Goal: Information Seeking & Learning: Check status

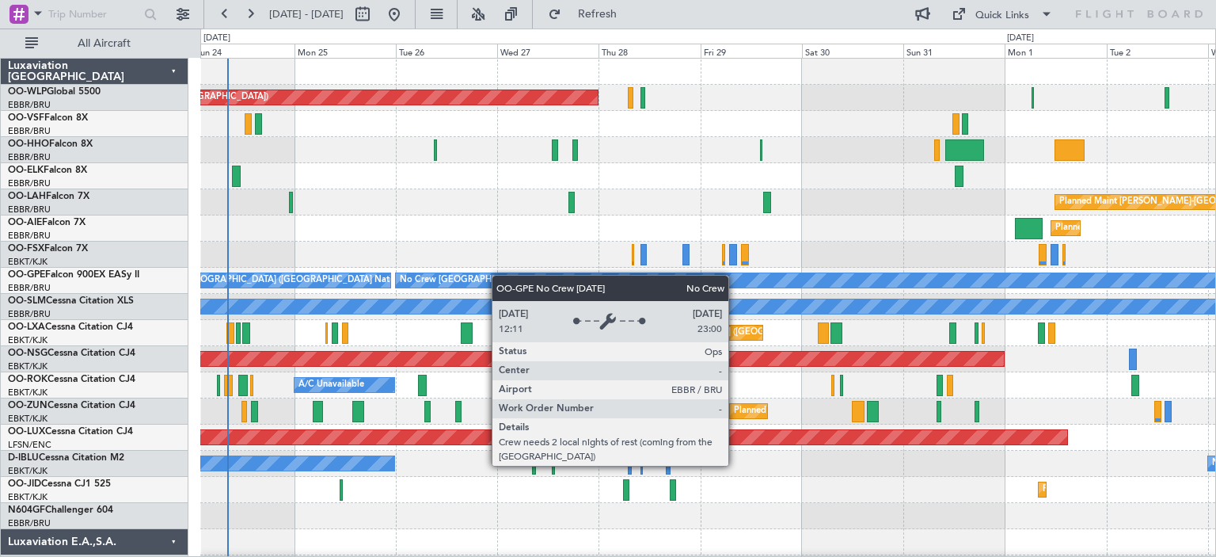
click at [333, 281] on div "Planned Maint [GEOGRAPHIC_DATA] ([GEOGRAPHIC_DATA]) Planned [GEOGRAPHIC_DATA][P…" at bounding box center [707, 529] width 1015 height 941
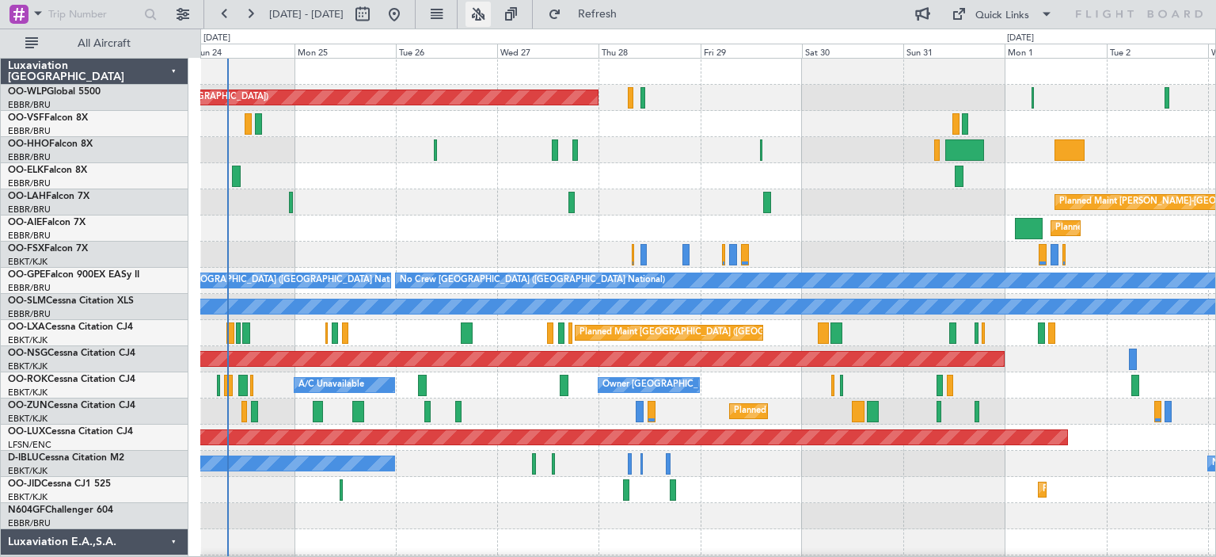
click at [491, 10] on button at bounding box center [478, 14] width 25 height 25
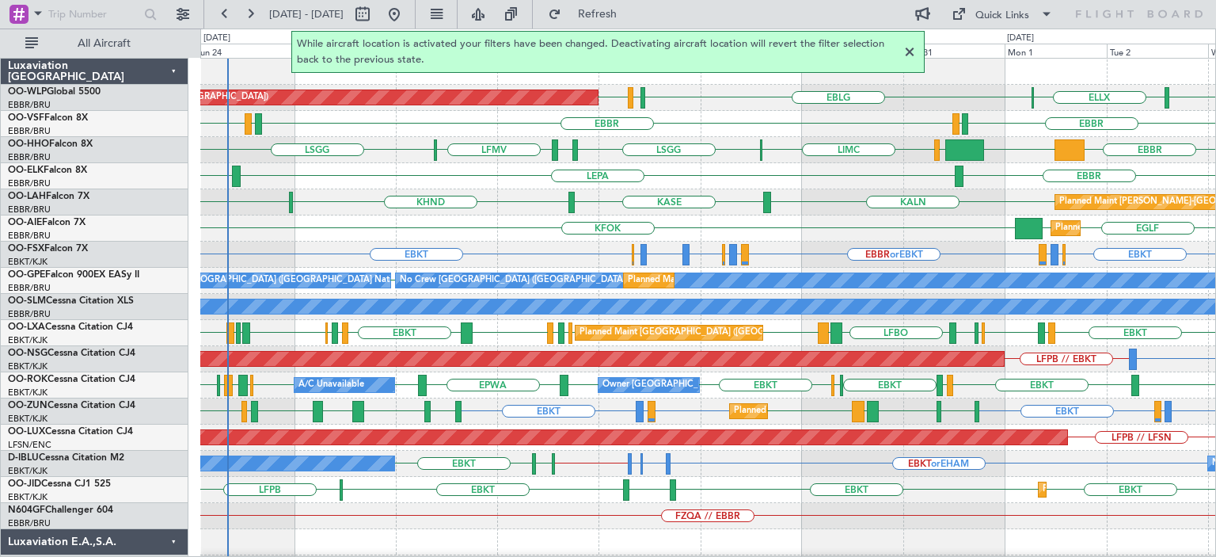
click at [907, 50] on div at bounding box center [909, 52] width 19 height 19
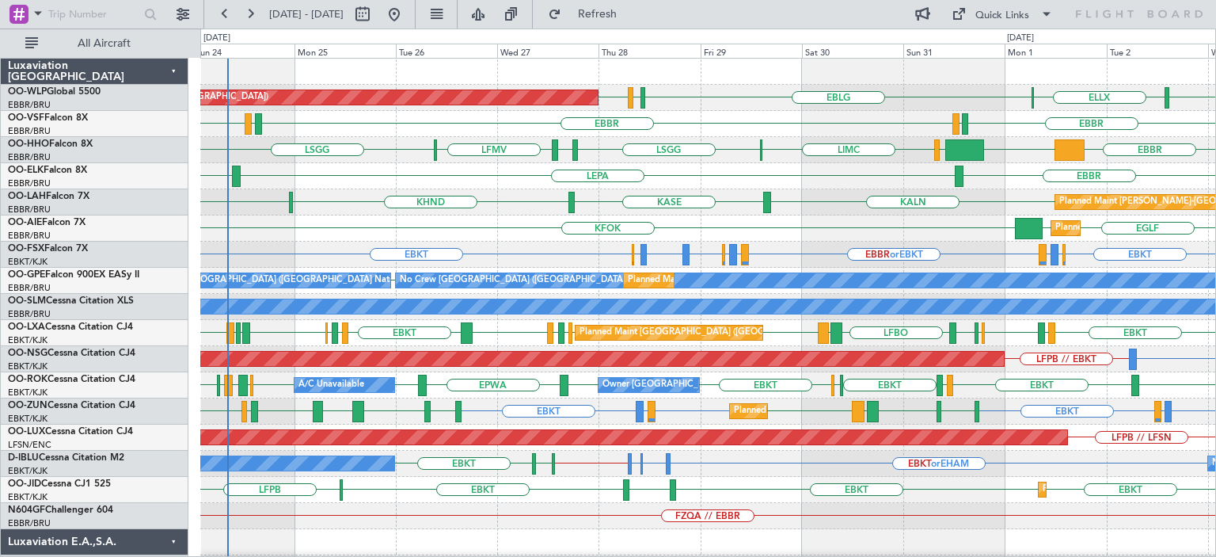
click at [801, 161] on div "LSGG EBBR KTEB LIEO LIMC LSGG EBBR LFMV" at bounding box center [707, 150] width 1015 height 26
click at [698, 230] on div "KFOK EGLF EGLF Planned Maint London (Farnborough)" at bounding box center [707, 228] width 1015 height 26
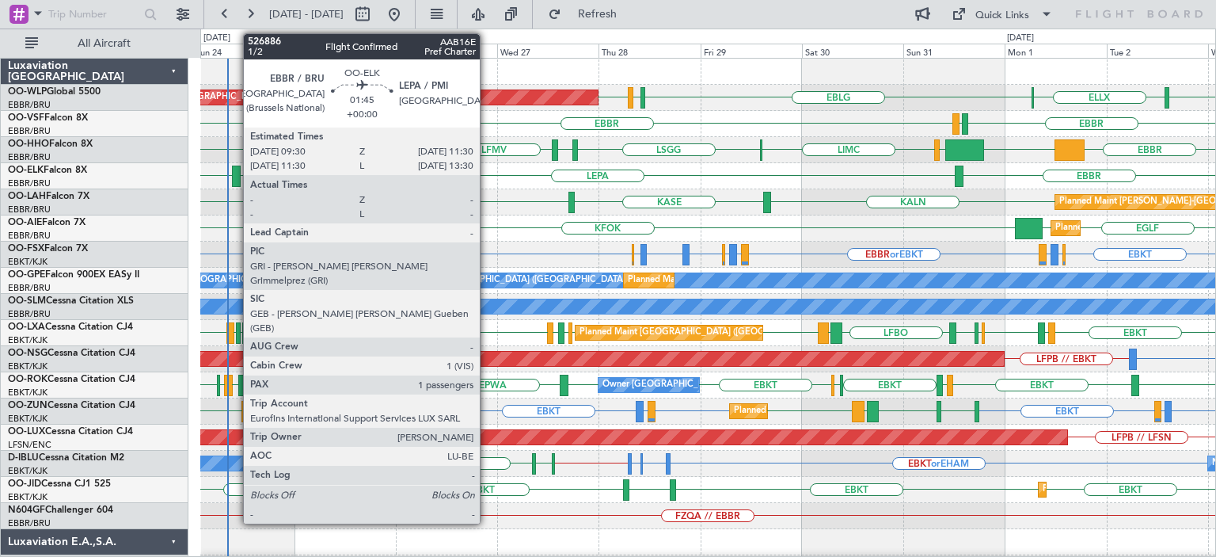
click at [235, 169] on div at bounding box center [236, 176] width 9 height 21
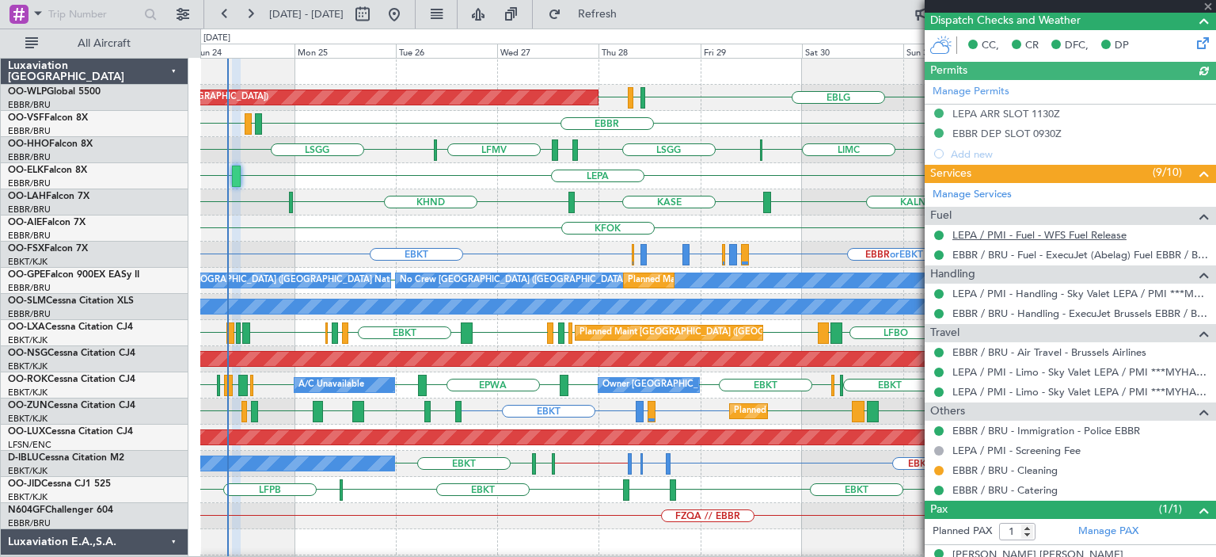
scroll to position [389, 0]
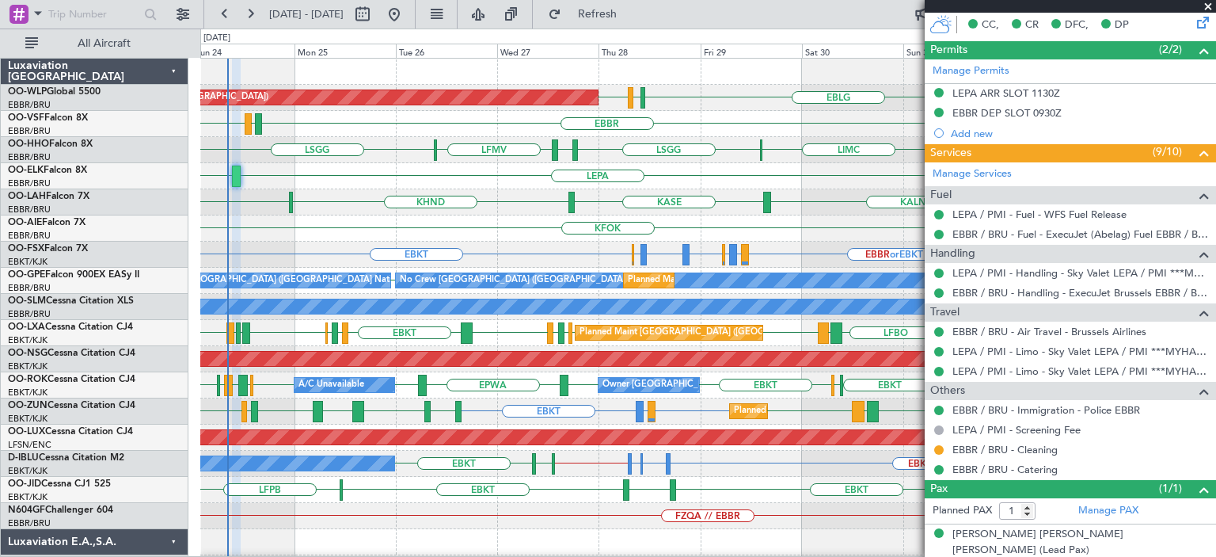
drag, startPoint x: 1204, startPoint y: 4, endPoint x: 777, endPoint y: 137, distance: 447.8
click at [1204, 4] on span at bounding box center [1209, 7] width 16 height 14
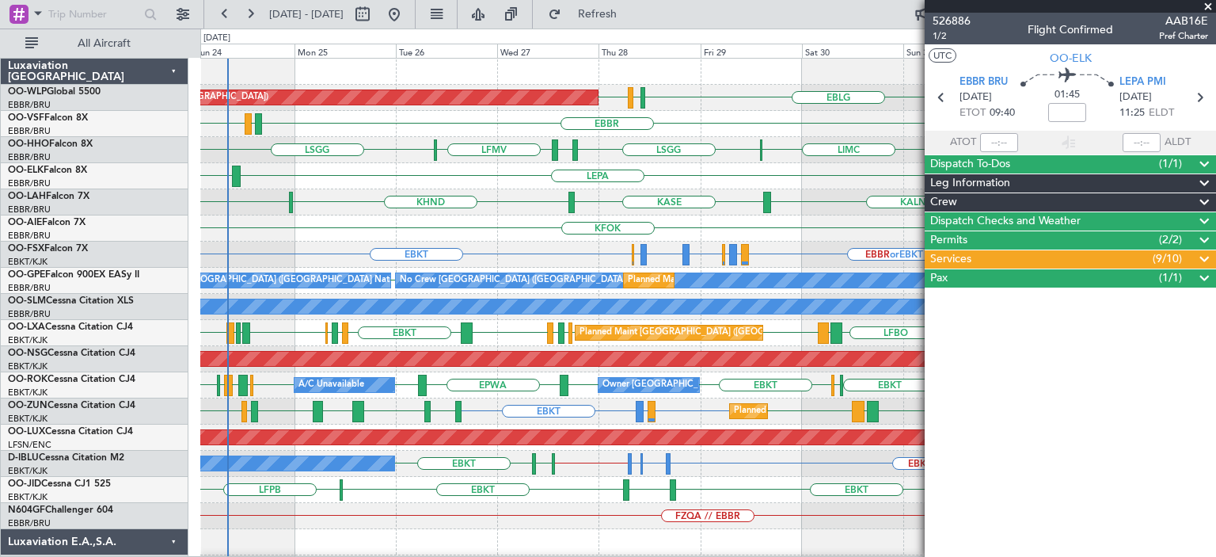
scroll to position [0, 0]
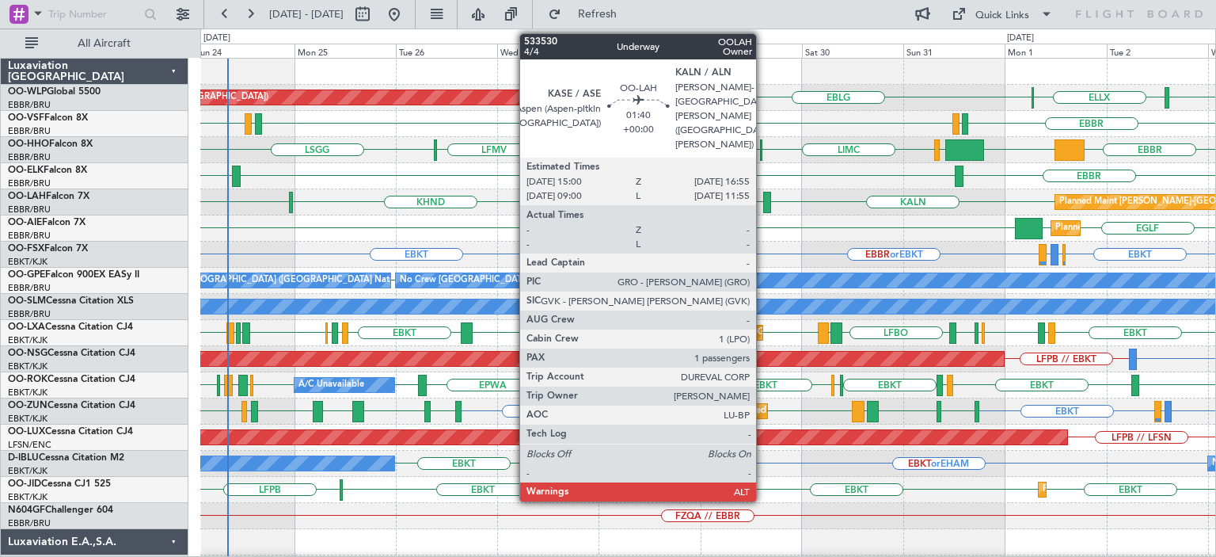
click at [763, 196] on div at bounding box center [767, 202] width 9 height 21
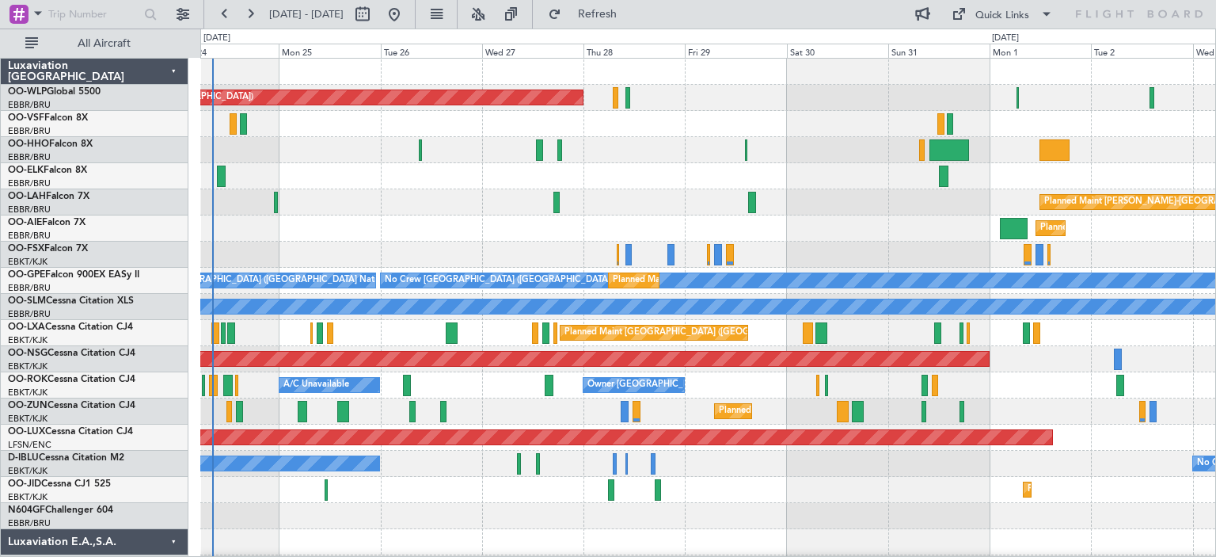
click at [284, 225] on div "Planned Maint Berlin (Brandenburg) Planned Maint Alton-st Louis (St Louis Regl)…" at bounding box center [707, 529] width 1015 height 941
click at [491, 12] on button at bounding box center [478, 14] width 25 height 25
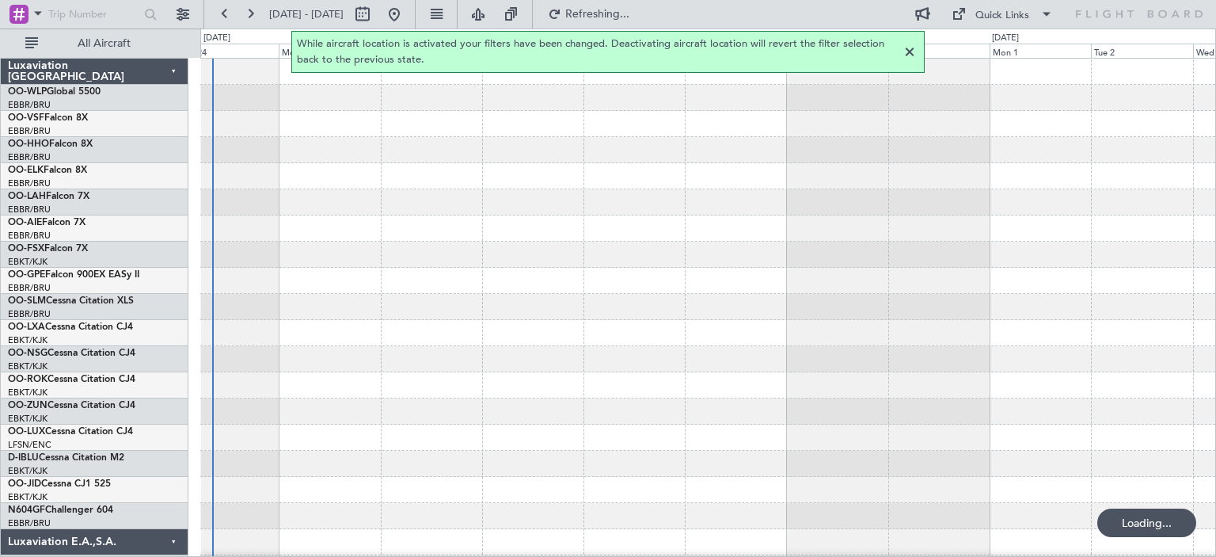
click at [911, 49] on div at bounding box center [909, 52] width 19 height 19
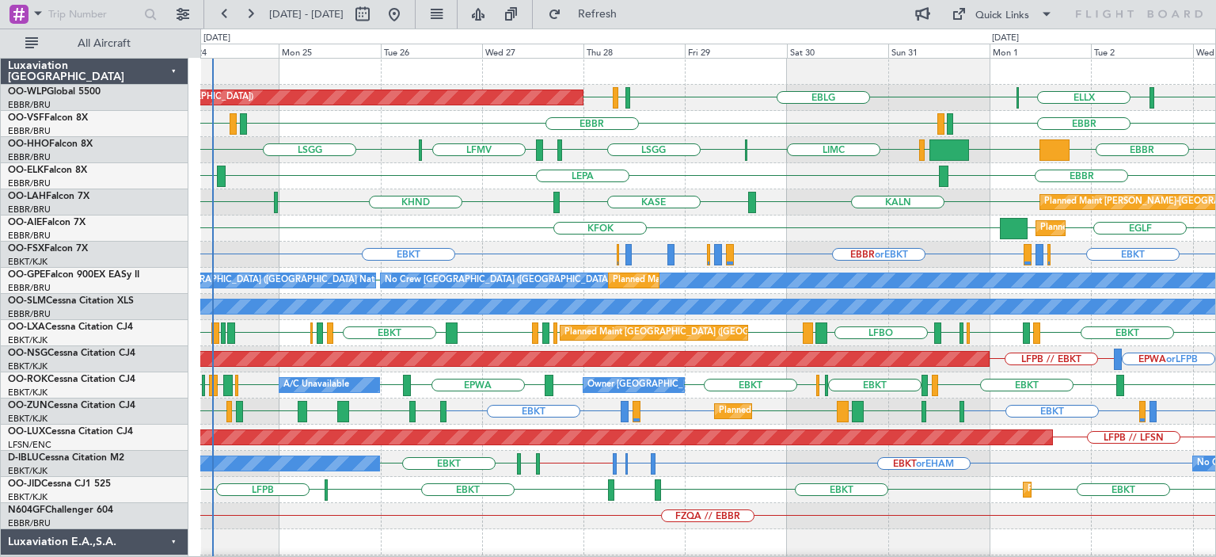
click at [835, 190] on div "KHND KVNY KALN KASE Planned Maint Alton-st Louis (St Louis Regl)" at bounding box center [707, 202] width 1015 height 26
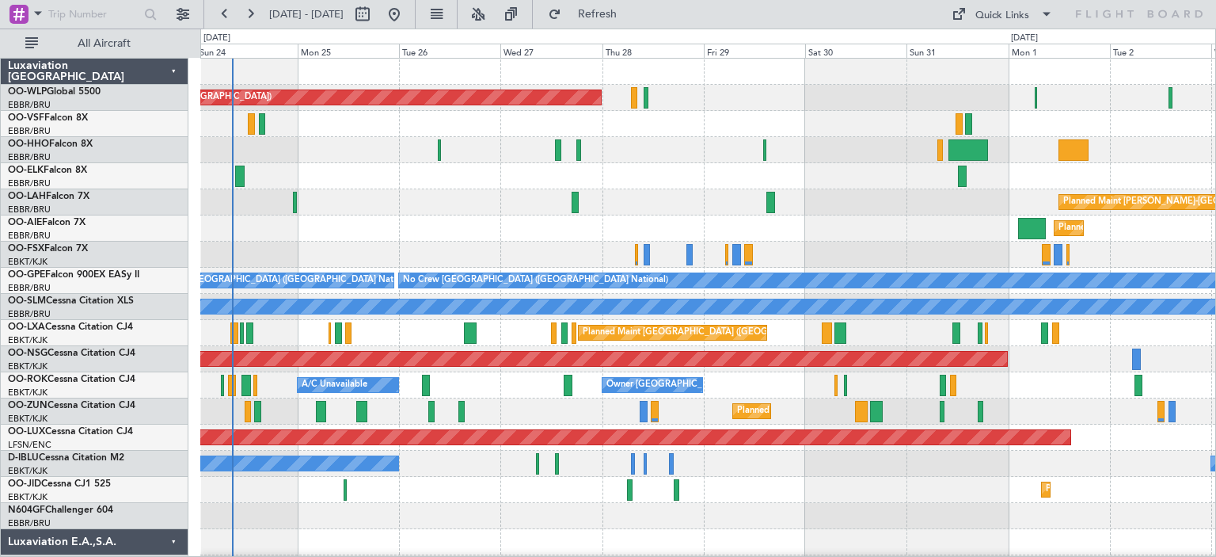
click at [375, 245] on div "Planned Maint [GEOGRAPHIC_DATA] ([GEOGRAPHIC_DATA]) Planned [GEOGRAPHIC_DATA][P…" at bounding box center [707, 529] width 1015 height 941
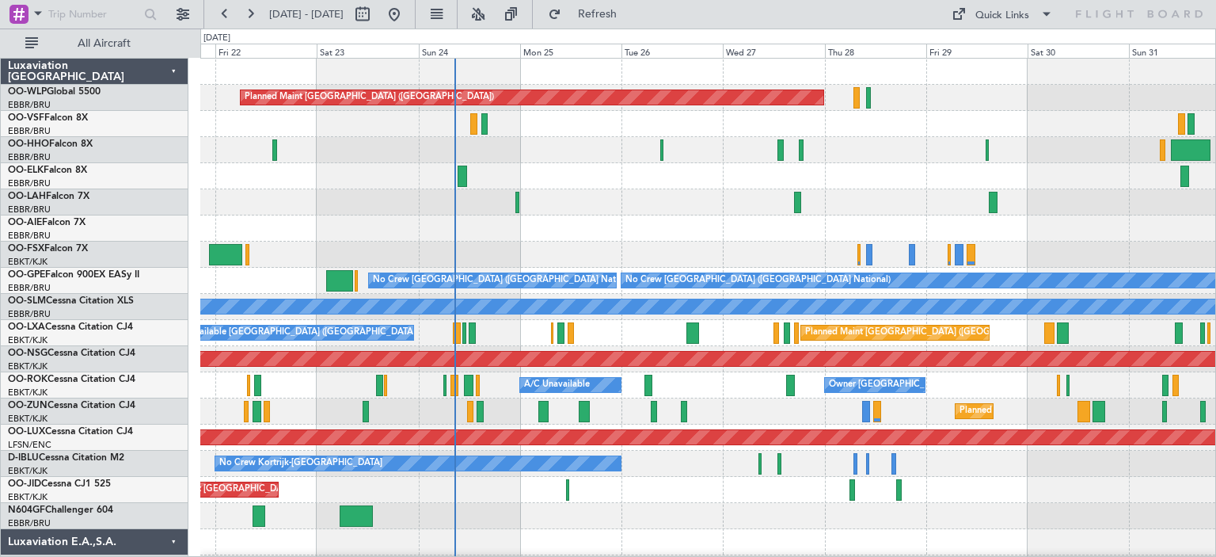
click at [527, 255] on div "Planned Maint [GEOGRAPHIC_DATA] ([GEOGRAPHIC_DATA]) Planned [GEOGRAPHIC_DATA][P…" at bounding box center [707, 529] width 1015 height 941
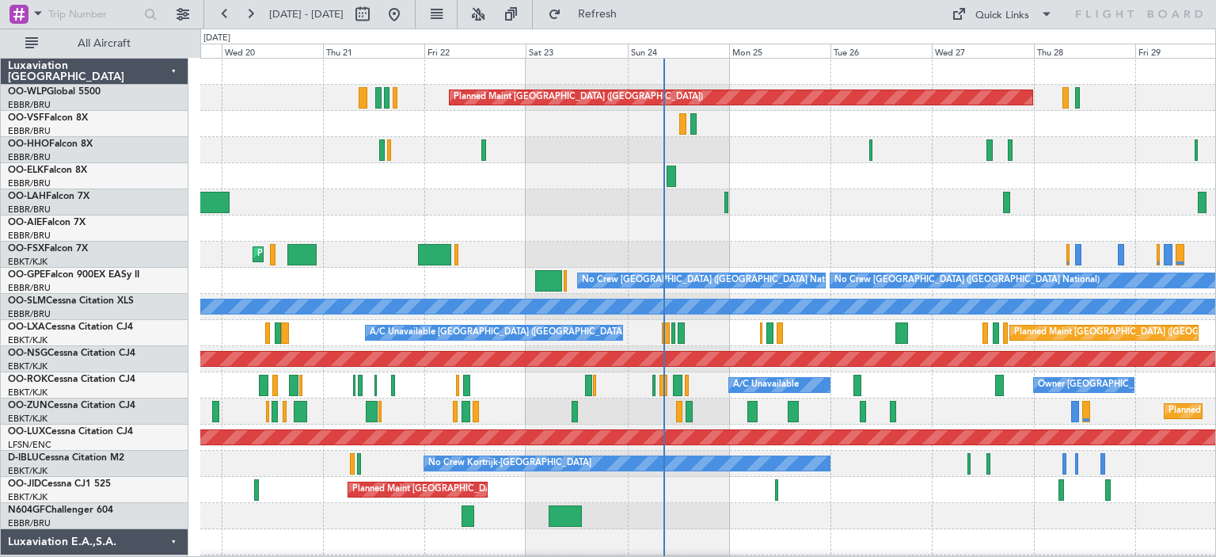
click at [646, 227] on div at bounding box center [707, 228] width 1015 height 26
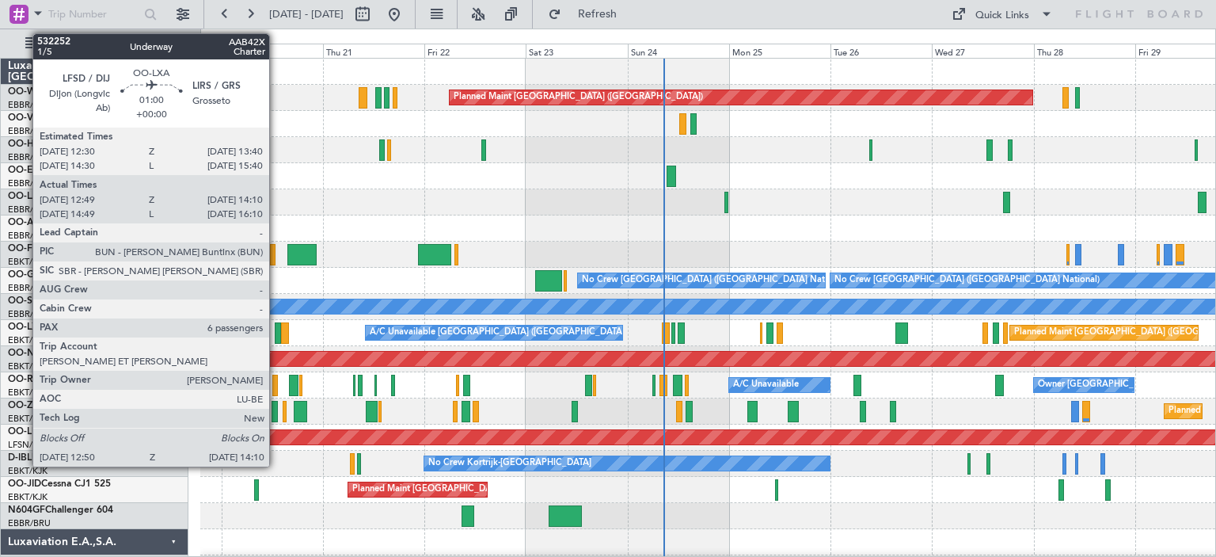
click at [276, 325] on div at bounding box center [278, 332] width 6 height 21
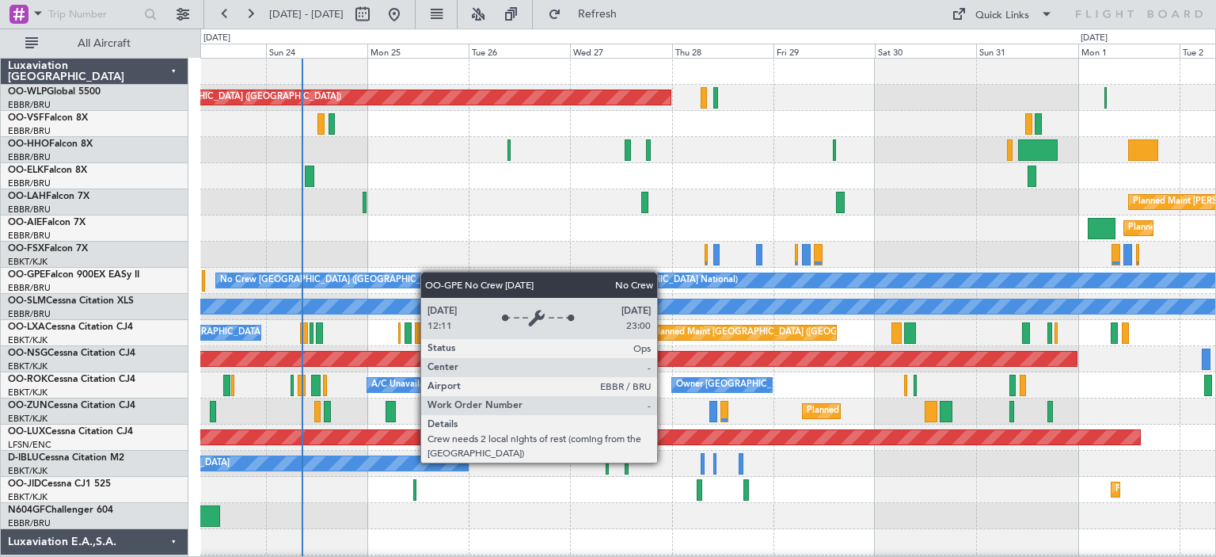
click at [428, 272] on div "Planned Maint [GEOGRAPHIC_DATA] ([GEOGRAPHIC_DATA]) Planned [GEOGRAPHIC_DATA][P…" at bounding box center [707, 529] width 1015 height 941
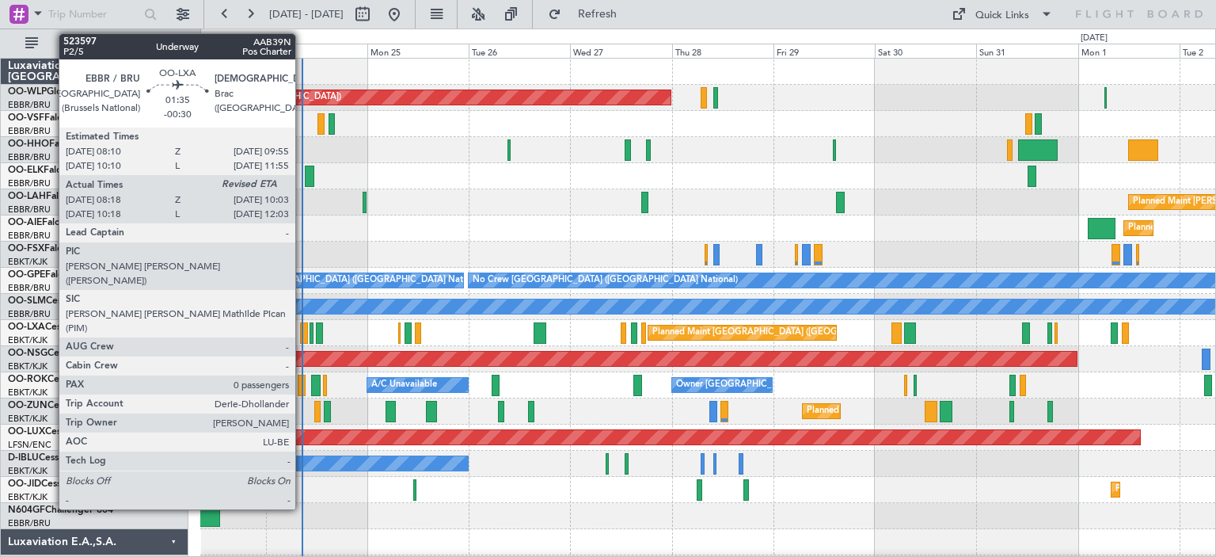
click at [303, 327] on div at bounding box center [304, 332] width 8 height 21
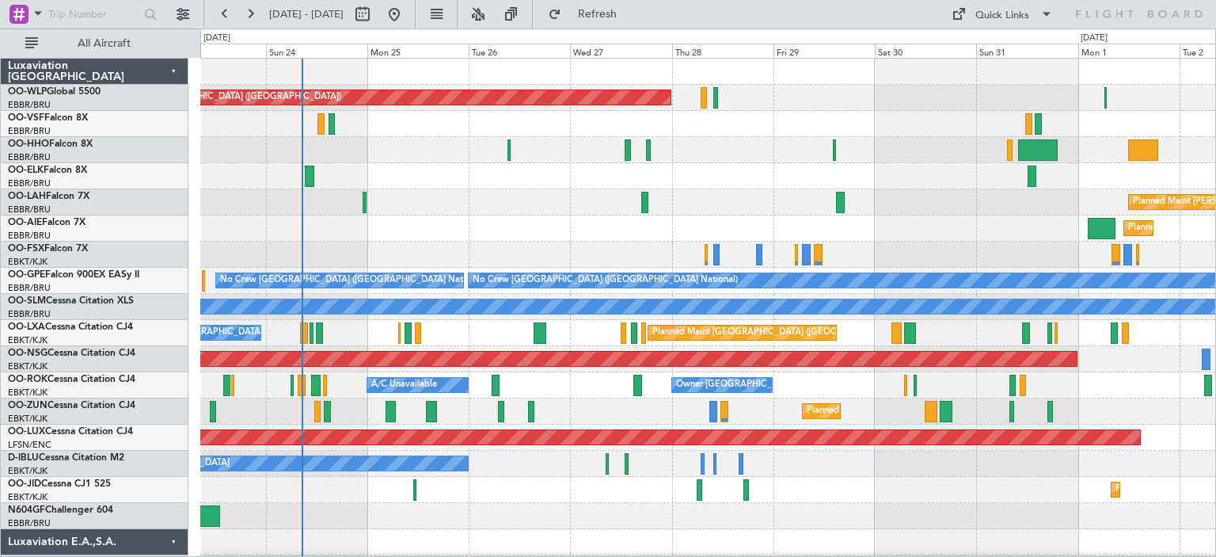
click at [547, 215] on div "Planned Maint [GEOGRAPHIC_DATA] ([GEOGRAPHIC_DATA])" at bounding box center [707, 228] width 1015 height 26
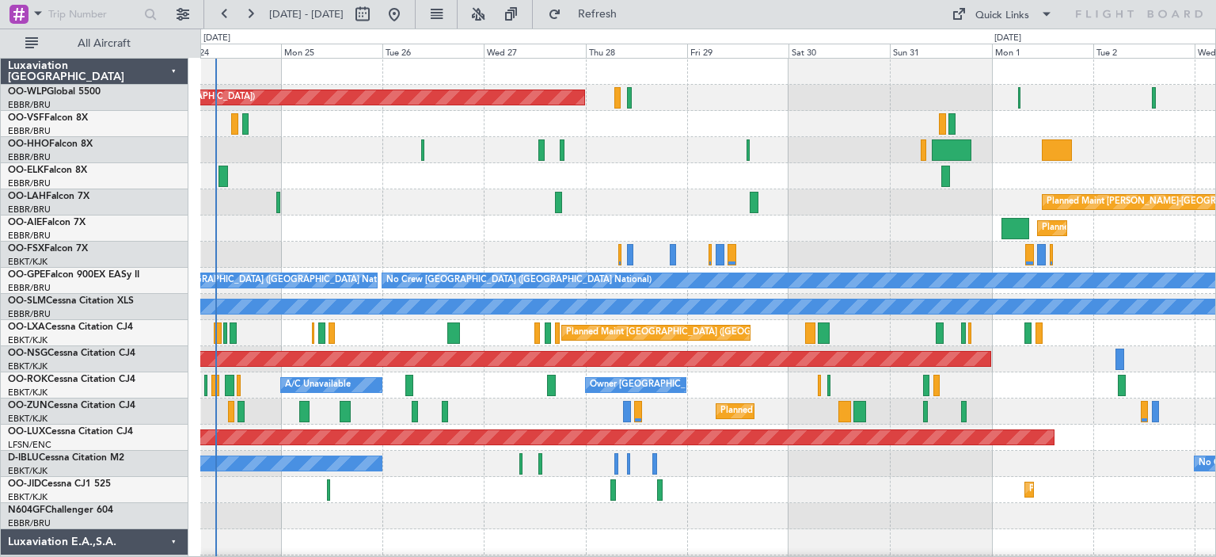
click at [386, 244] on div "Planned Maint [GEOGRAPHIC_DATA] ([GEOGRAPHIC_DATA]) Planned [GEOGRAPHIC_DATA][P…" at bounding box center [707, 529] width 1015 height 941
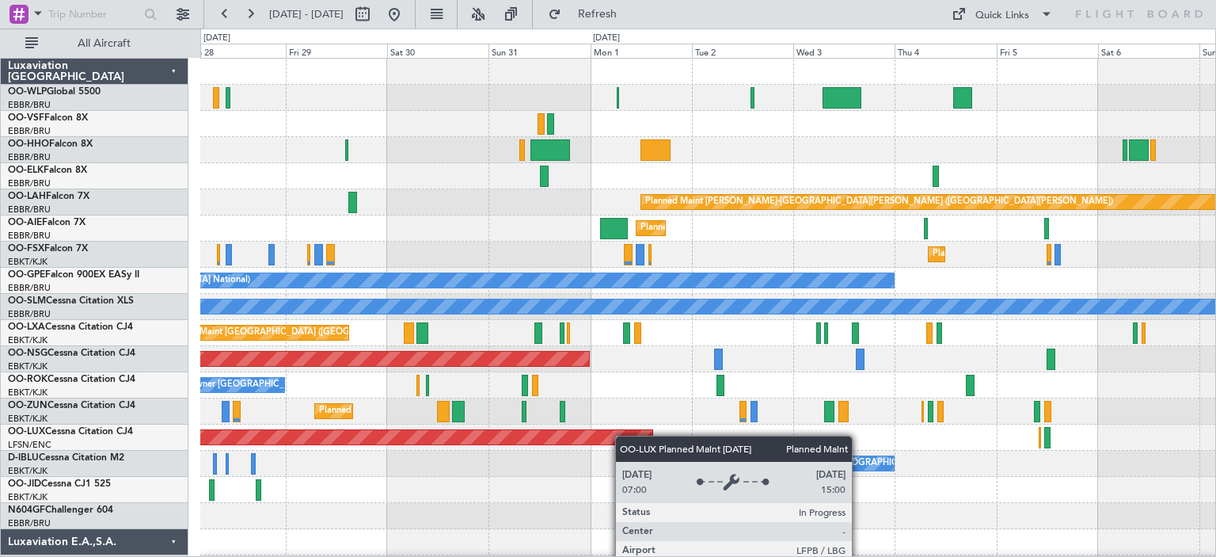
click at [492, 440] on div "Planned Maint [GEOGRAPHIC_DATA] ([GEOGRAPHIC_DATA]) Planned Maint [GEOGRAPHIC_D…" at bounding box center [707, 529] width 1015 height 941
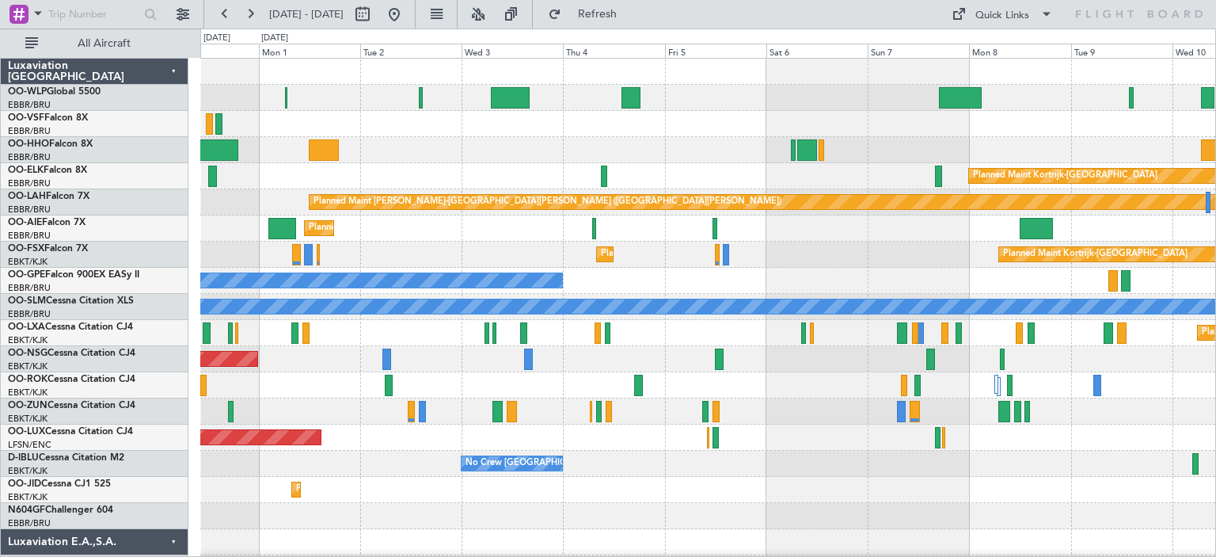
click at [402, 432] on div "Planned Maint Kortrijk-[GEOGRAPHIC_DATA] Planned [GEOGRAPHIC_DATA][PERSON_NAME]…" at bounding box center [707, 529] width 1015 height 941
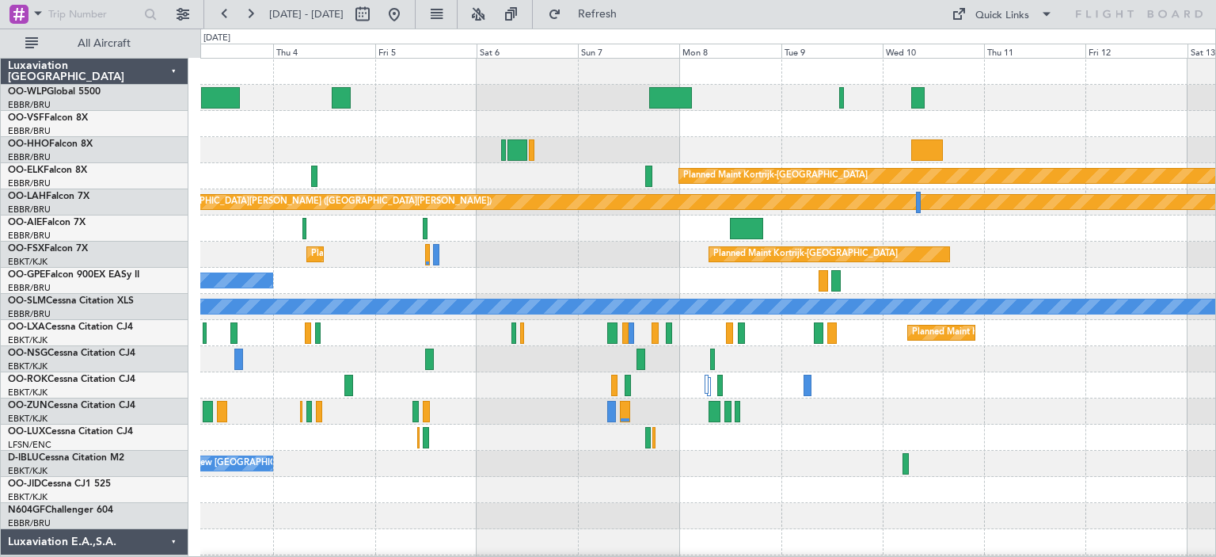
click at [395, 430] on div "Planned Maint [GEOGRAPHIC_DATA] ([GEOGRAPHIC_DATA])" at bounding box center [707, 437] width 1015 height 26
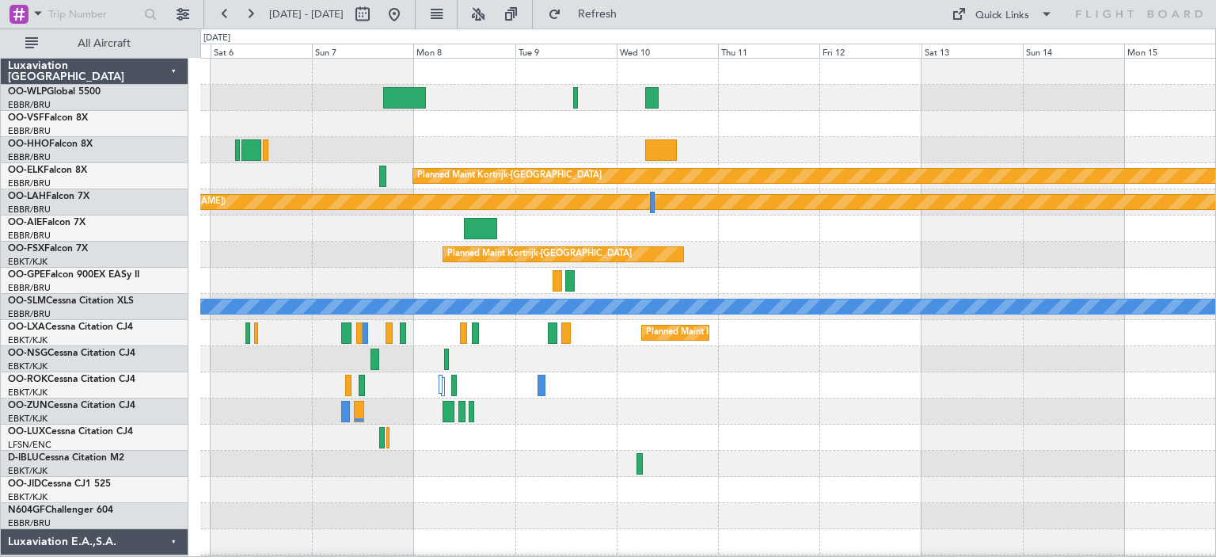
click at [344, 434] on div at bounding box center [707, 437] width 1015 height 26
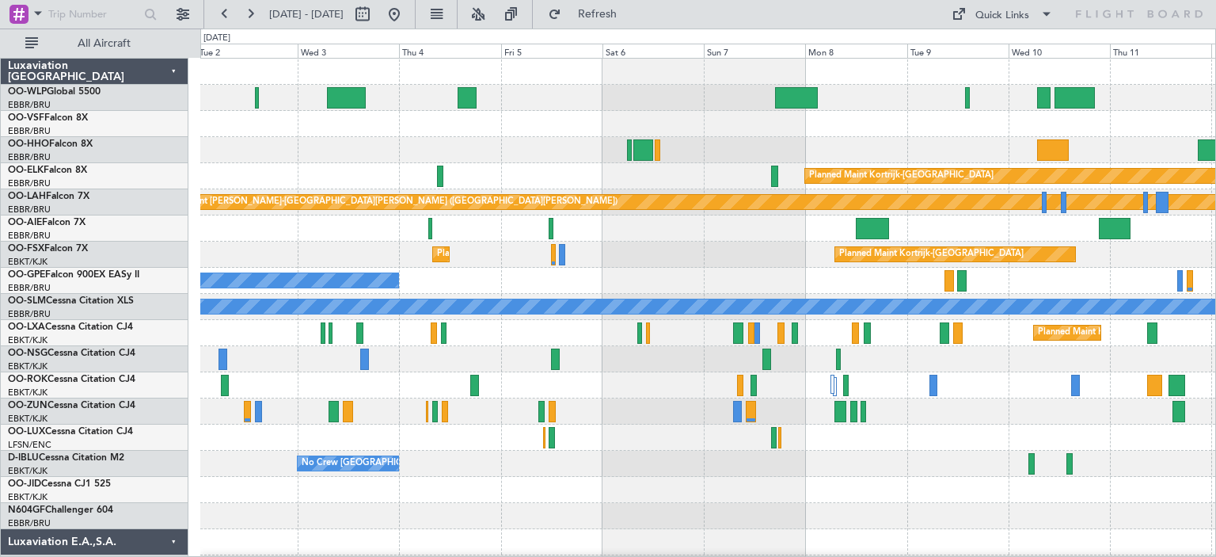
click at [780, 252] on div "Planned Maint Kortrijk-[GEOGRAPHIC_DATA] Planned Maint [GEOGRAPHIC_DATA]-[GEOGR…" at bounding box center [707, 255] width 1015 height 26
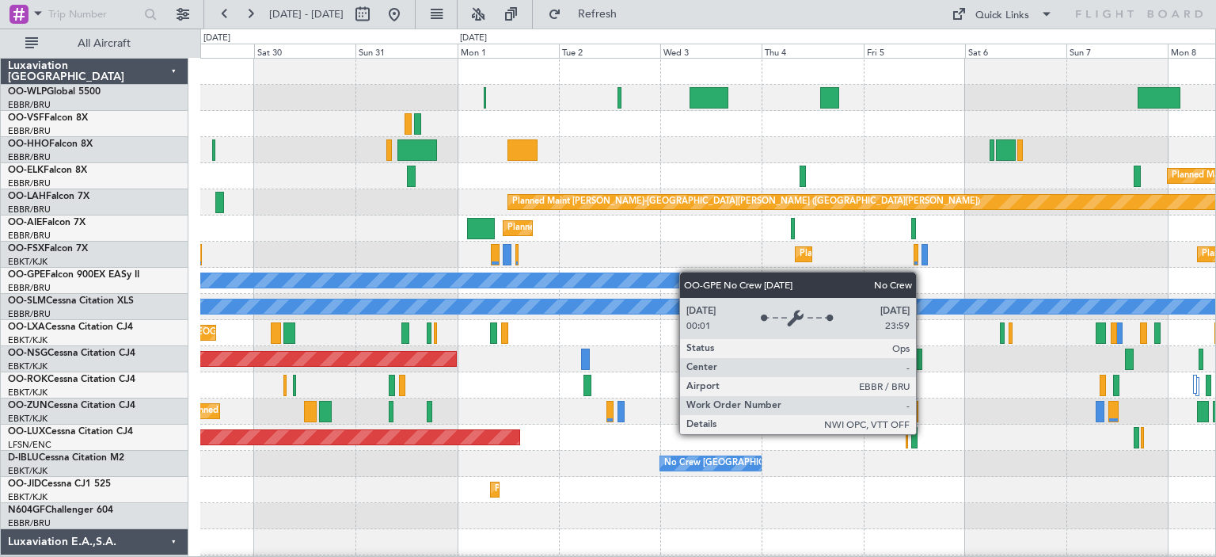
click at [721, 282] on div "Planned Maint [GEOGRAPHIC_DATA] ([GEOGRAPHIC_DATA]) Planned Maint [GEOGRAPHIC_D…" at bounding box center [707, 516] width 1015 height 915
